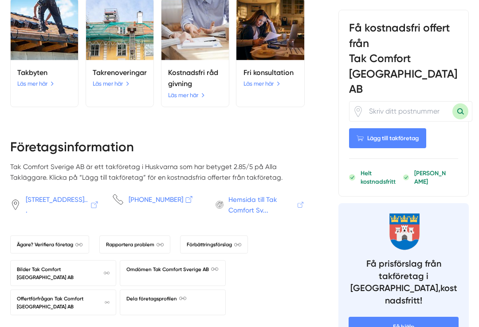
scroll to position [773, 0]
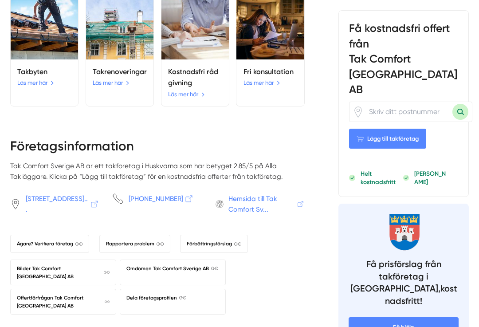
click at [194, 265] on span "Omdömen Tak Comfort Sverige AB" at bounding box center [173, 269] width 92 height 8
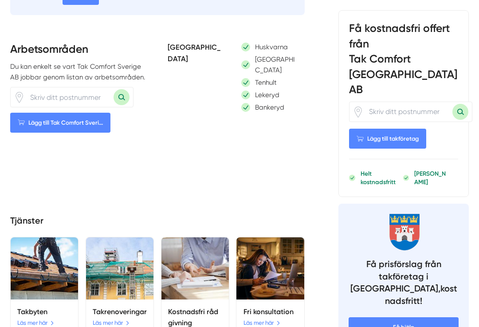
scroll to position [530, 0]
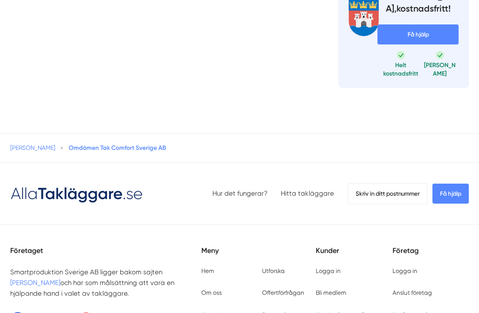
scroll to position [291, 0]
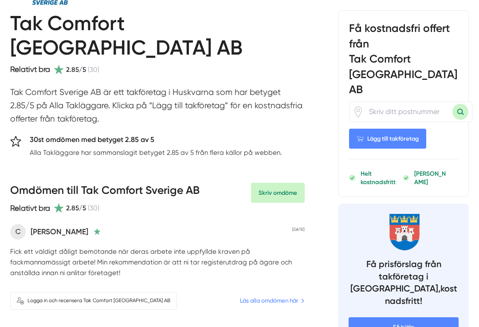
scroll to position [124, 0]
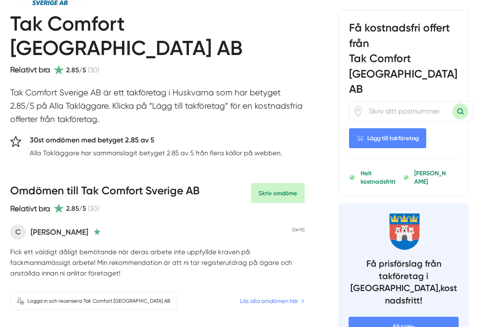
click at [126, 135] on h5 "30st omdömen med betyget 2.85 av 5" at bounding box center [156, 141] width 252 height 13
click at [242, 148] on p "Alla Takläggare har sammanslagit betyget 2.85 av 5 från flera källor på webben." at bounding box center [156, 153] width 252 height 11
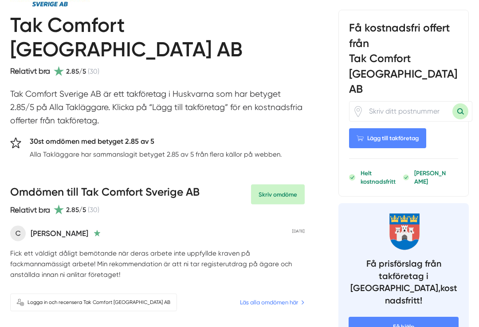
scroll to position [123, 0]
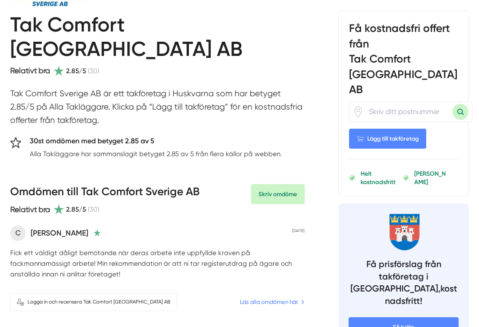
click at [278, 297] on link "Läs alla omdömen här" at bounding box center [272, 301] width 65 height 9
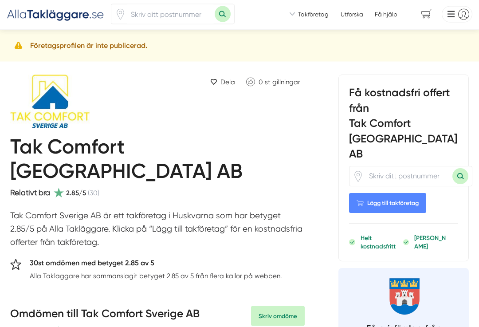
scroll to position [0, 0]
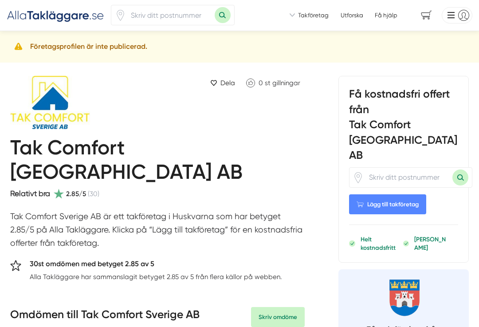
click at [308, 17] on span "Takföretag" at bounding box center [313, 15] width 31 height 8
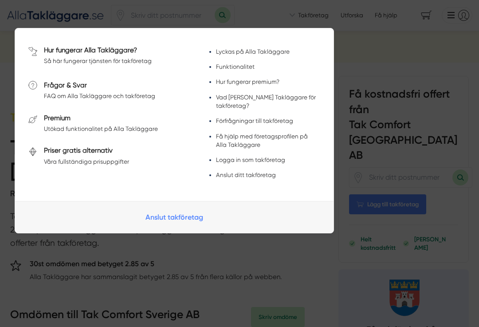
click at [365, 36] on div at bounding box center [239, 163] width 479 height 327
